Goal: Transaction & Acquisition: Purchase product/service

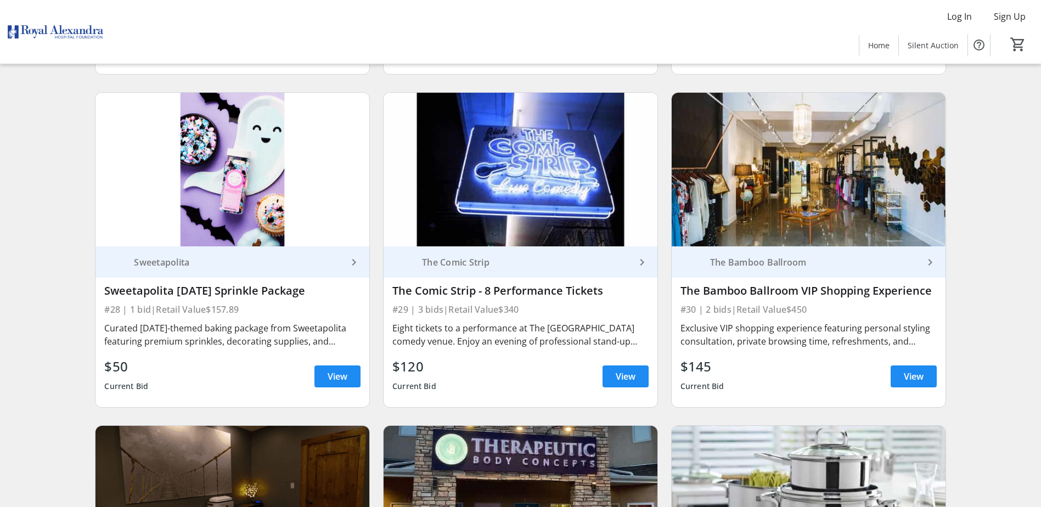
scroll to position [3156, 0]
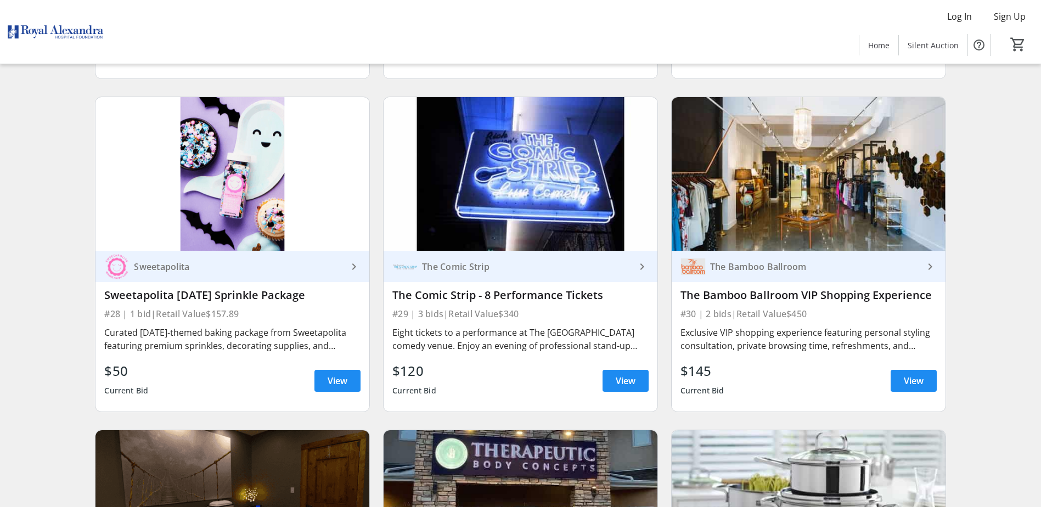
click at [225, 261] on div "Sweetapolita" at bounding box center [238, 266] width 218 height 11
click at [328, 326] on div "Curated [DATE]-themed baking package from Sweetapolita featuring premium sprink…" at bounding box center [232, 339] width 256 height 26
click at [128, 326] on div "Curated [DATE]-themed baking package from Sweetapolita featuring premium sprink…" at bounding box center [232, 339] width 256 height 26
drag, startPoint x: 128, startPoint y: 304, endPoint x: 112, endPoint y: 285, distance: 24.9
click at [112, 306] on div "#28 | 1 bid | Retail Value $157.89" at bounding box center [232, 313] width 256 height 15
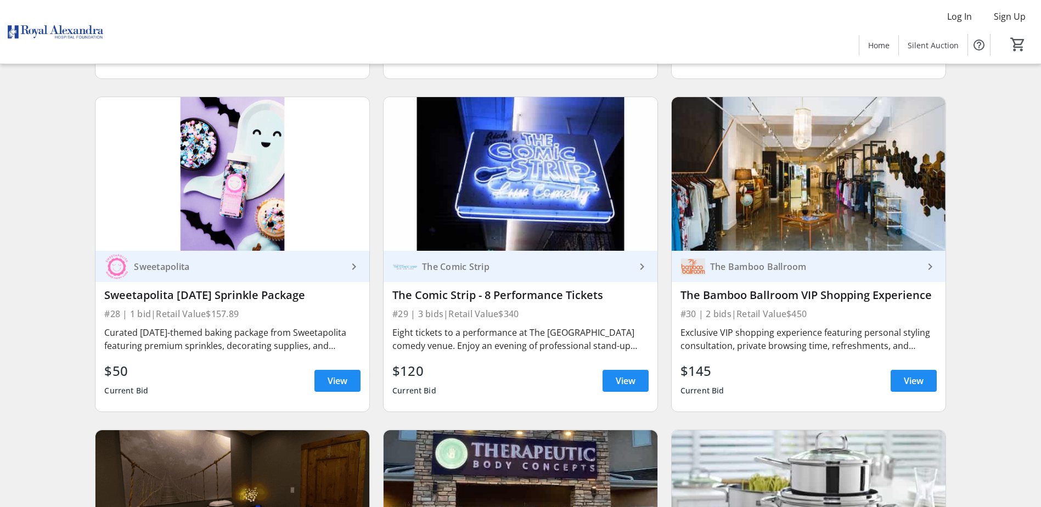
click at [326, 123] on img at bounding box center [232, 174] width 274 height 154
click at [517, 326] on div "Eight tickets to a performance at The [GEOGRAPHIC_DATA] comedy venue. Enjoy an …" at bounding box center [520, 339] width 256 height 26
click at [329, 374] on span "View" at bounding box center [338, 380] width 20 height 13
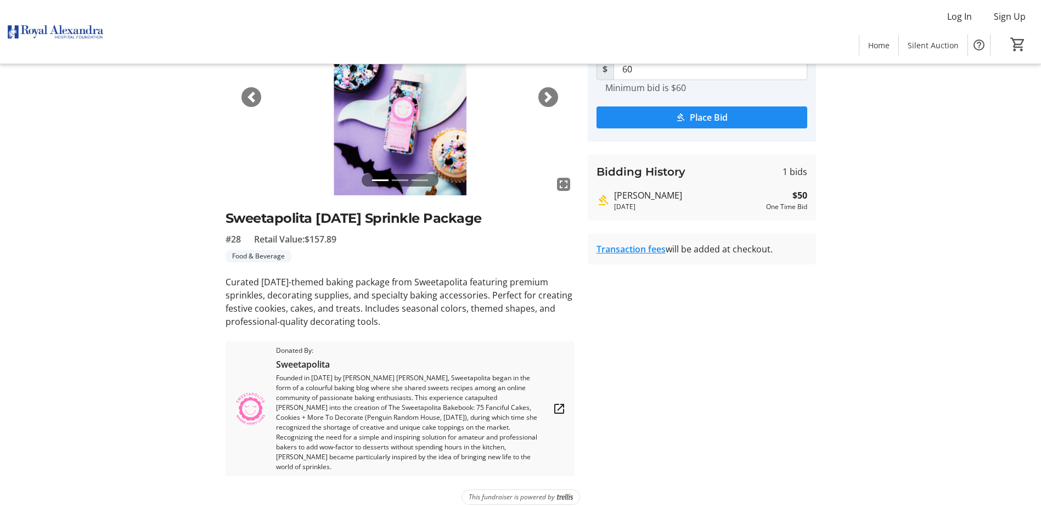
scroll to position [106, 0]
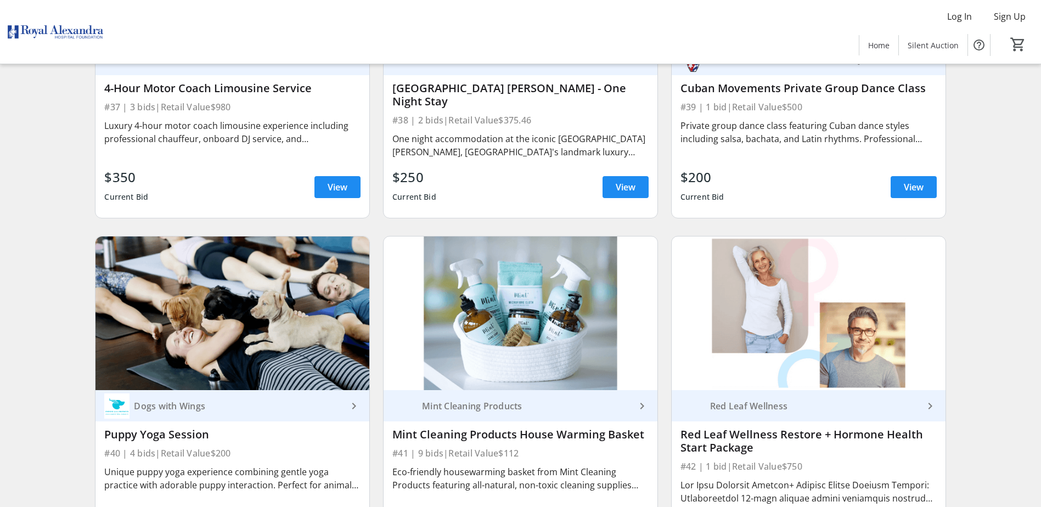
scroll to position [4747, 0]
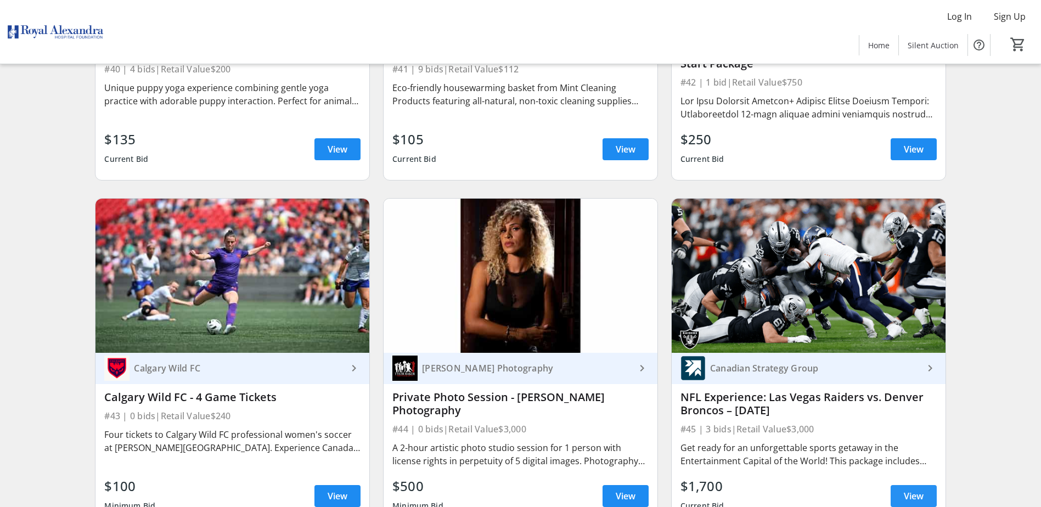
click at [905, 489] on span "View" at bounding box center [914, 495] width 20 height 13
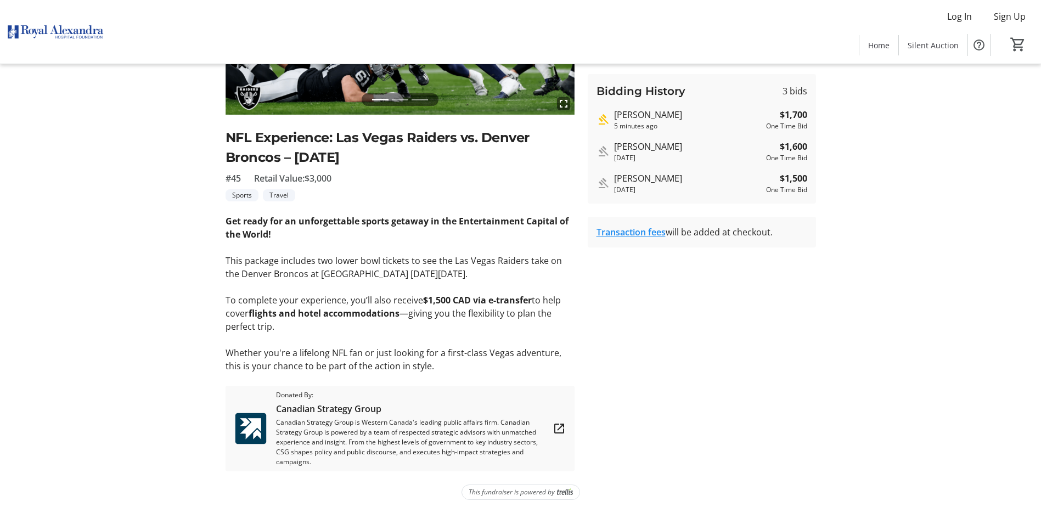
scroll to position [191, 0]
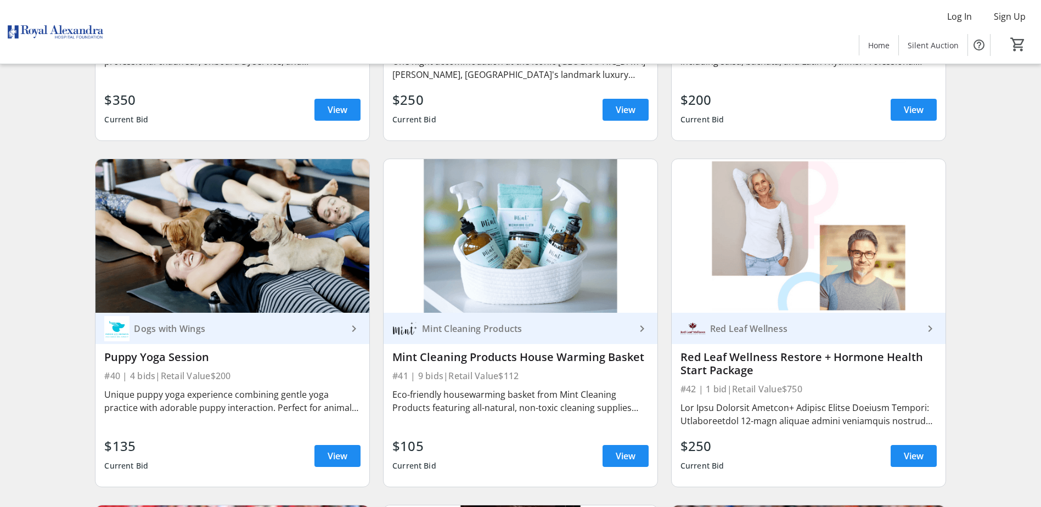
scroll to position [4418, 0]
